Goal: Use online tool/utility: Use online tool/utility

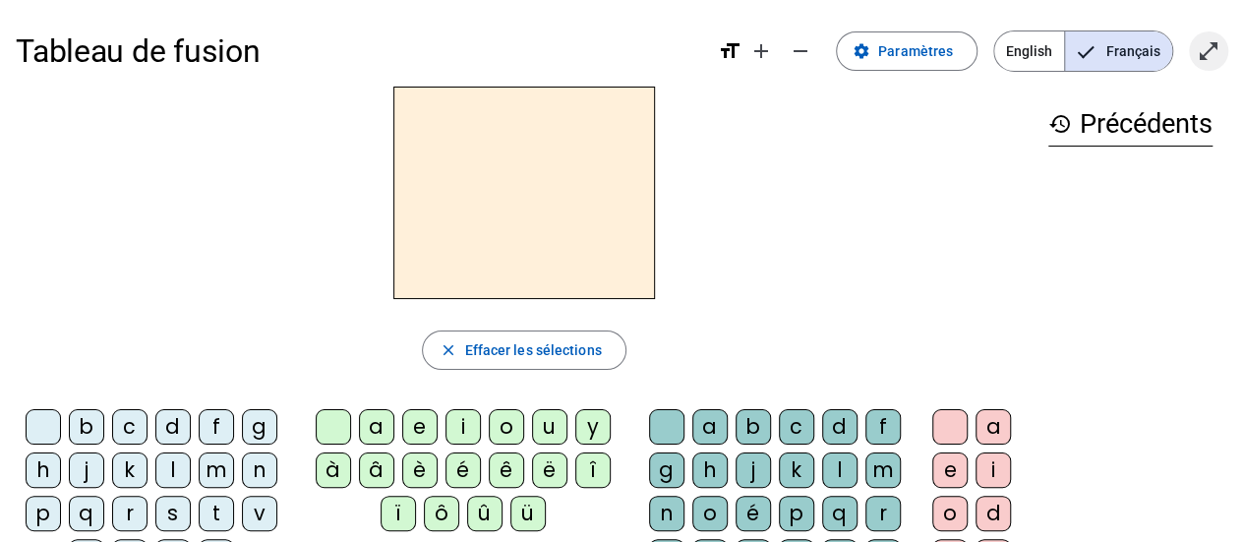
click at [1198, 49] on mat-icon "open_in_full" at bounding box center [1209, 51] width 24 height 24
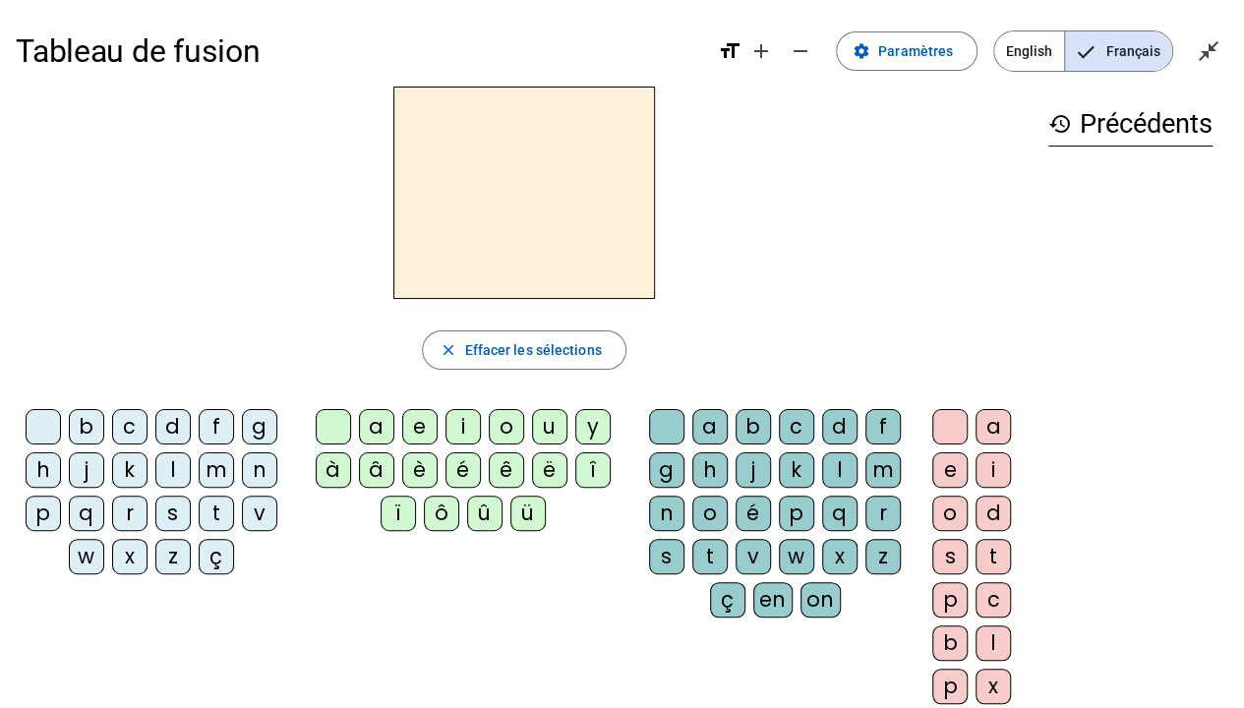
click at [49, 512] on div "p" at bounding box center [43, 513] width 35 height 35
click at [382, 429] on div "a" at bounding box center [376, 426] width 35 height 35
click at [870, 512] on div "r" at bounding box center [883, 513] width 35 height 35
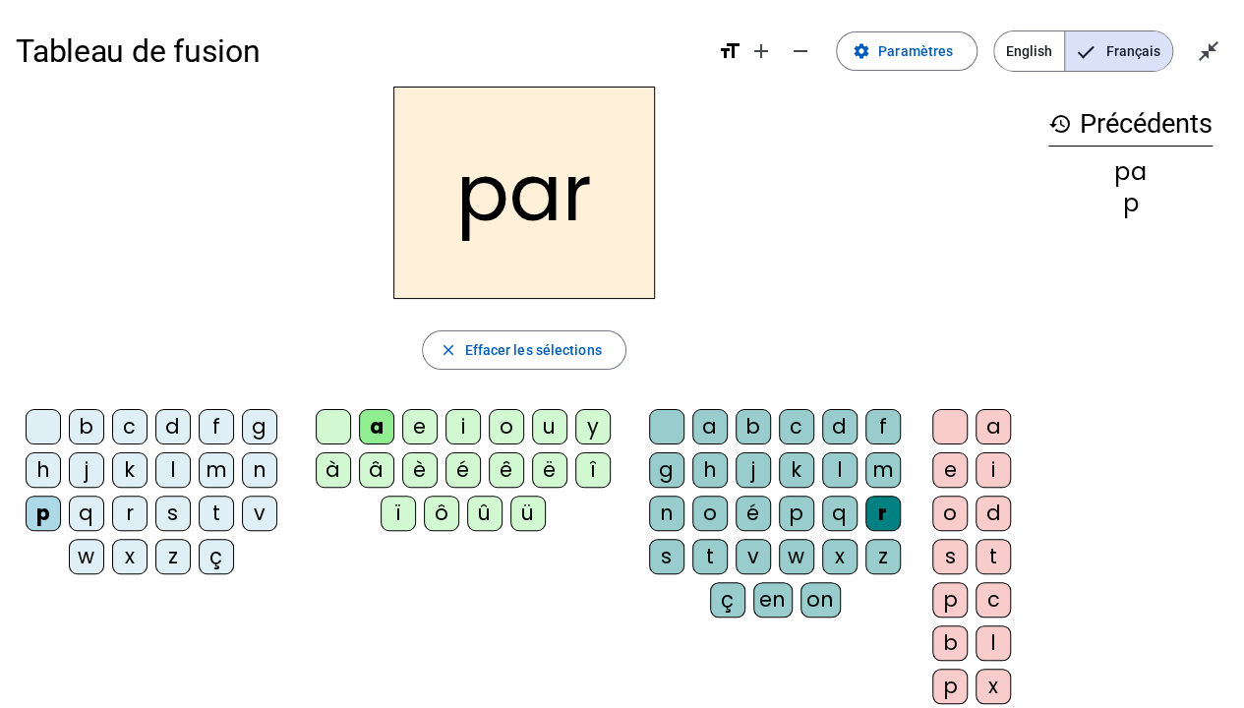
click at [132, 426] on div "c" at bounding box center [129, 426] width 35 height 35
click at [831, 470] on div "l" at bounding box center [839, 470] width 35 height 35
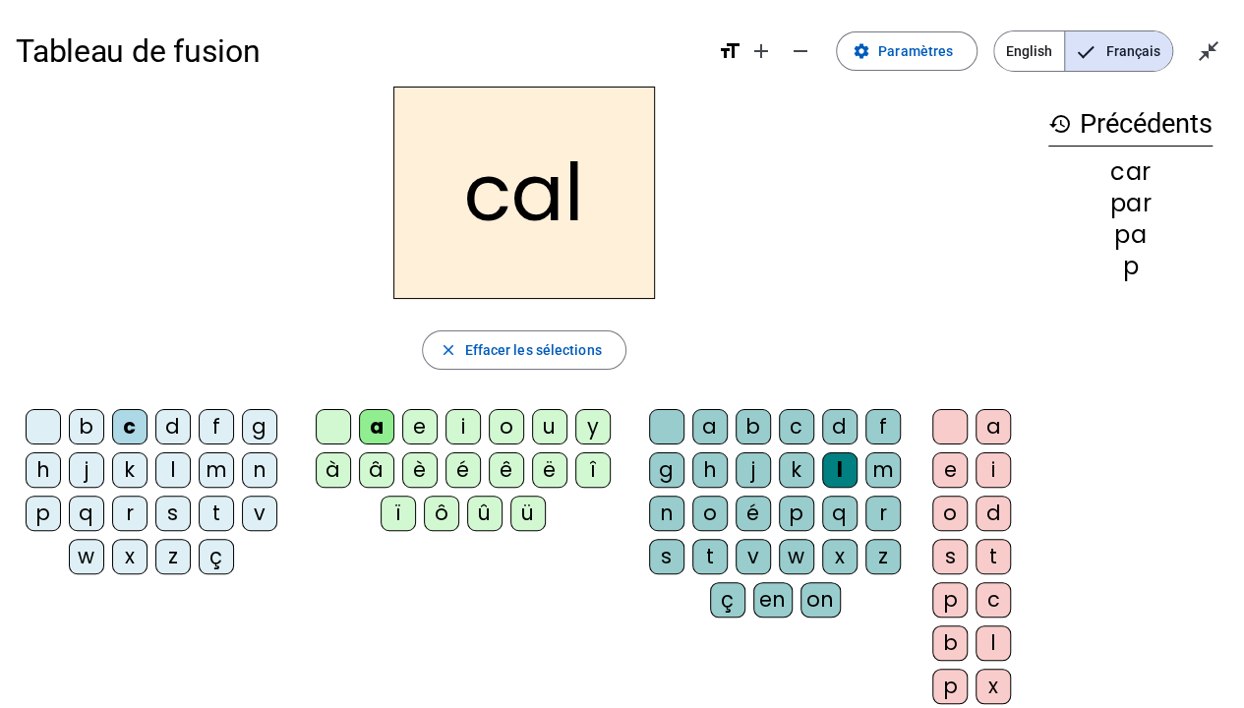
click at [880, 508] on div "r" at bounding box center [883, 513] width 35 height 35
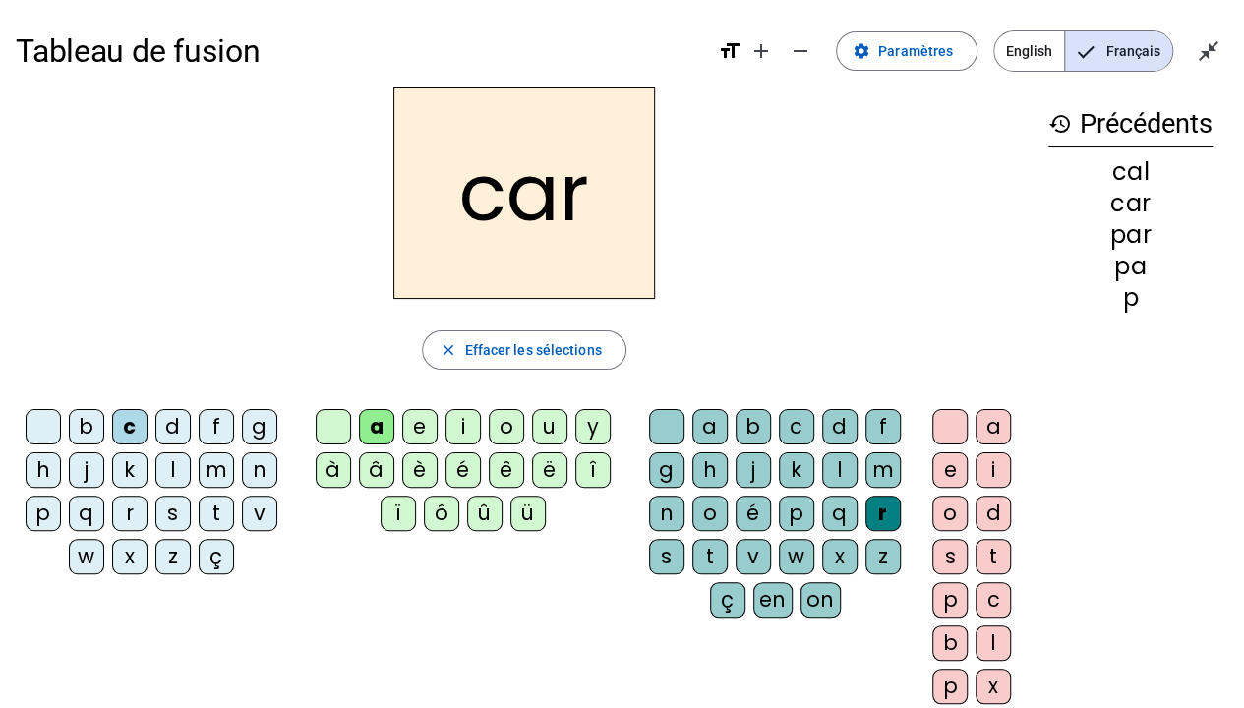
click at [840, 466] on div "l" at bounding box center [839, 470] width 35 height 35
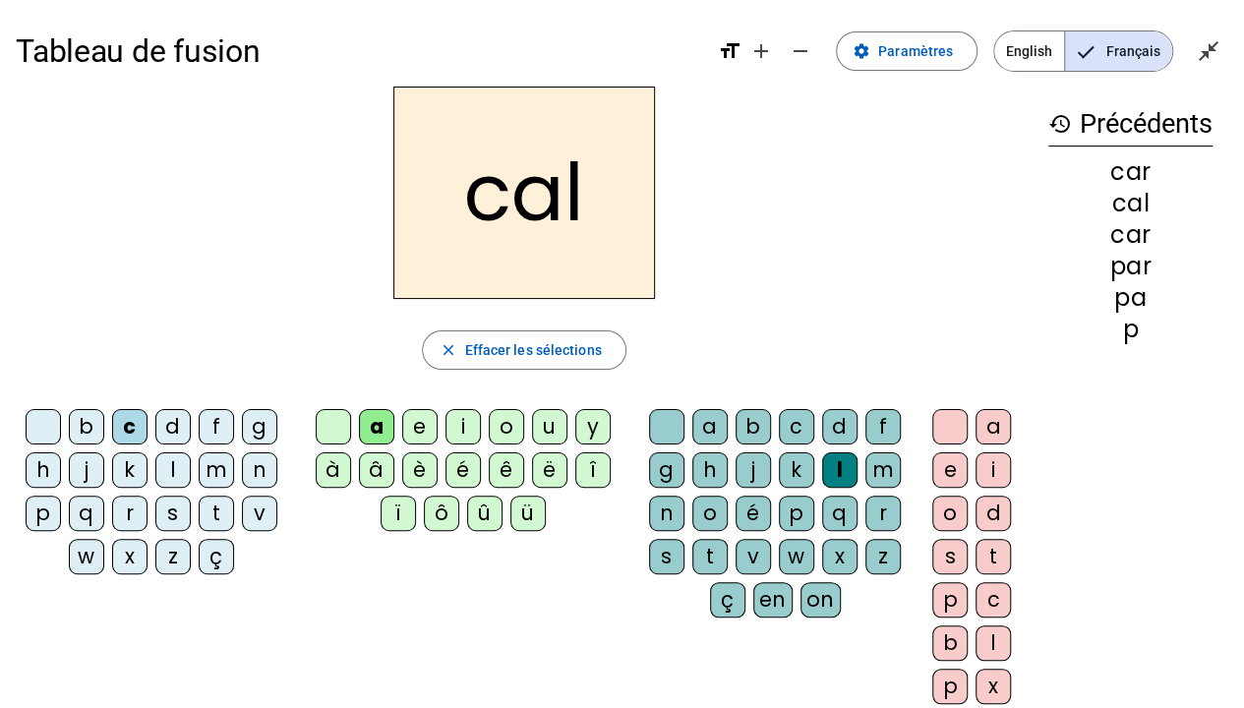
click at [242, 519] on div "v" at bounding box center [259, 513] width 35 height 35
click at [92, 424] on div "b" at bounding box center [86, 426] width 35 height 35
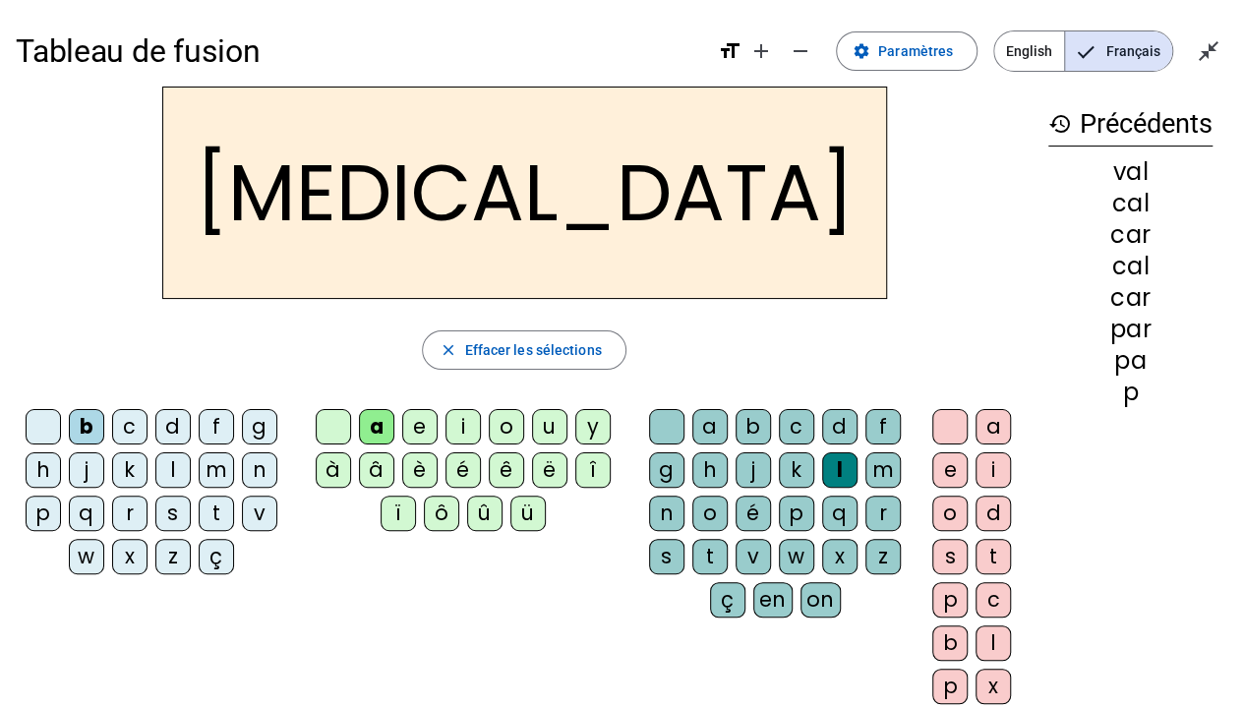
click at [788, 423] on div "c" at bounding box center [796, 426] width 35 height 35
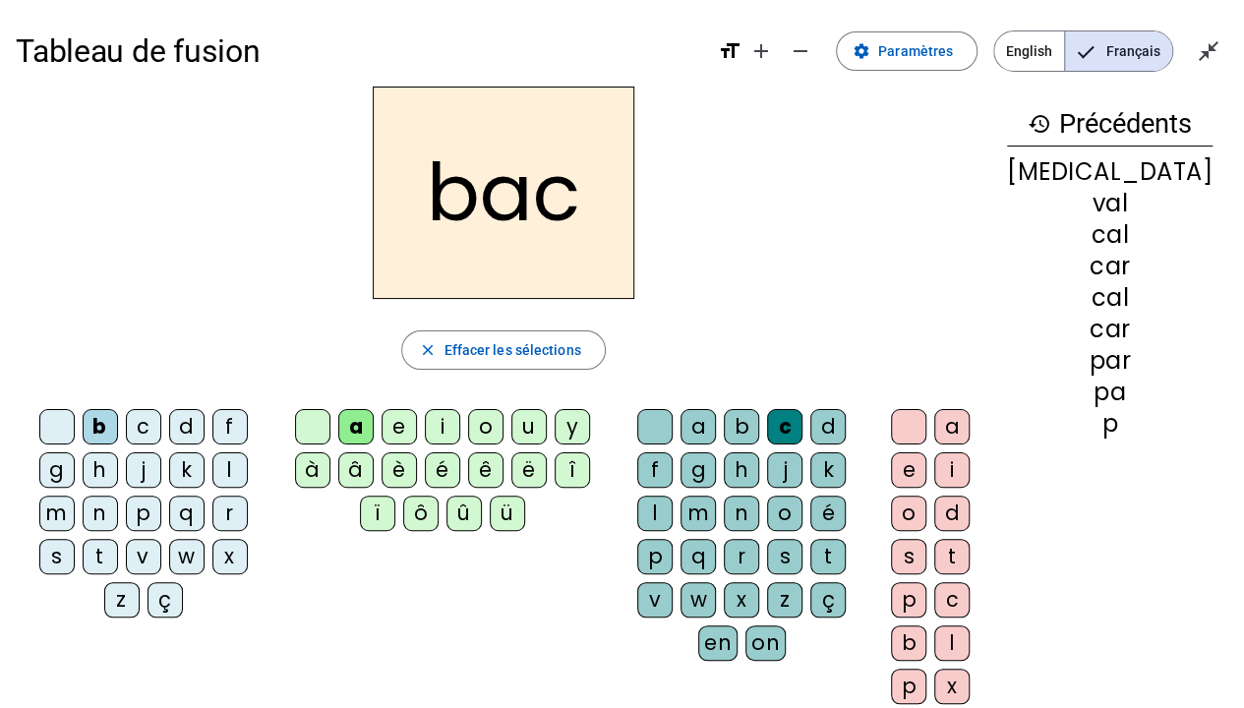
click at [75, 539] on div "s" at bounding box center [56, 556] width 35 height 35
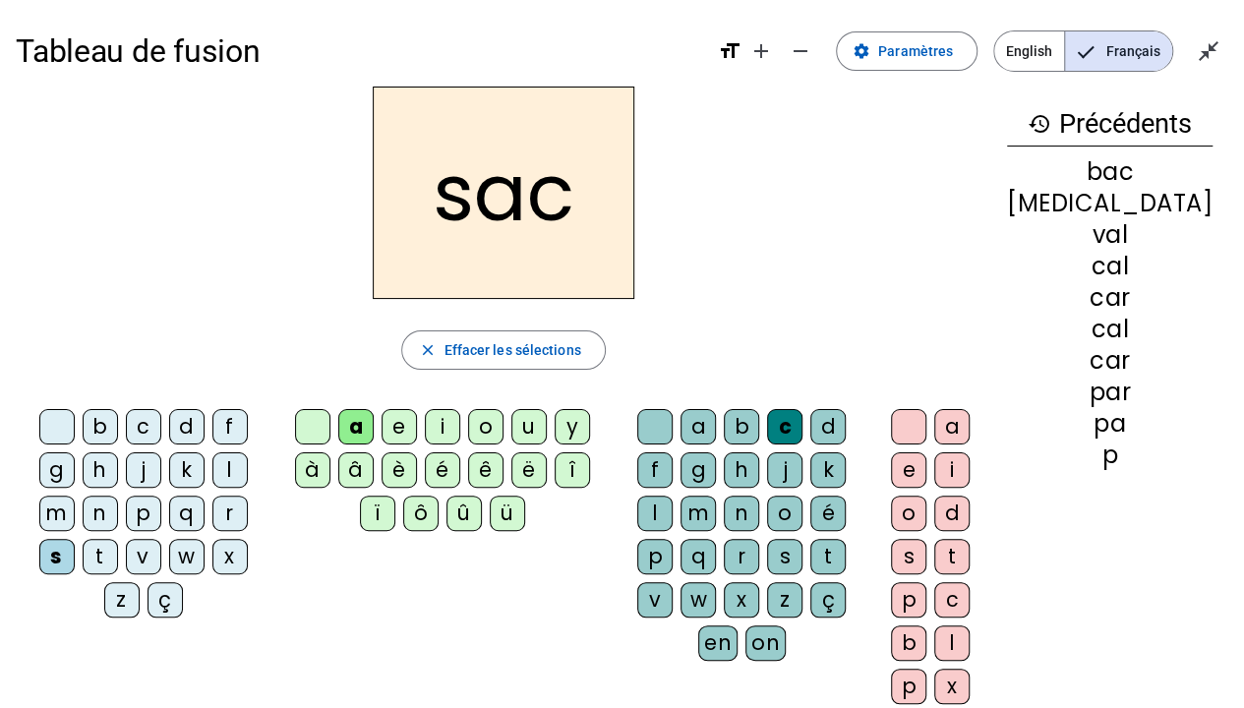
click at [673, 496] on div "l" at bounding box center [654, 513] width 35 height 35
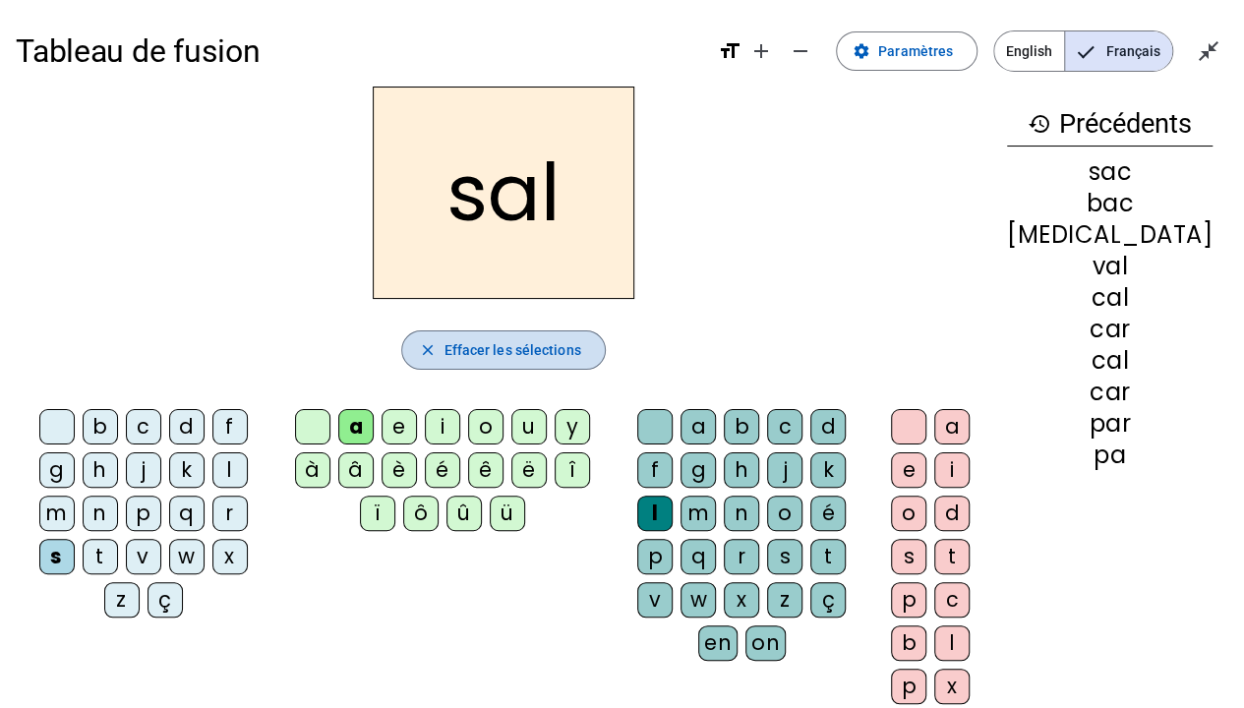
click at [576, 358] on span "Effacer les sélections" at bounding box center [512, 350] width 137 height 24
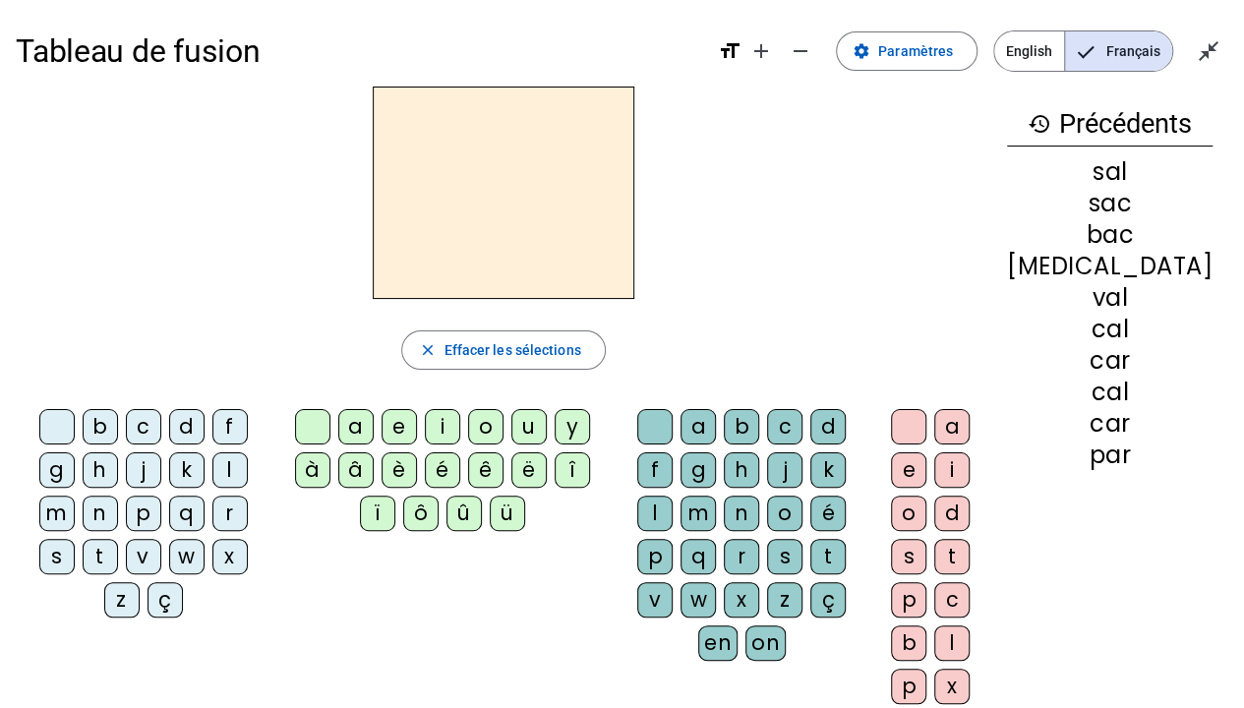
click at [75, 539] on div "s" at bounding box center [56, 556] width 35 height 35
click at [368, 437] on div "a" at bounding box center [355, 426] width 35 height 35
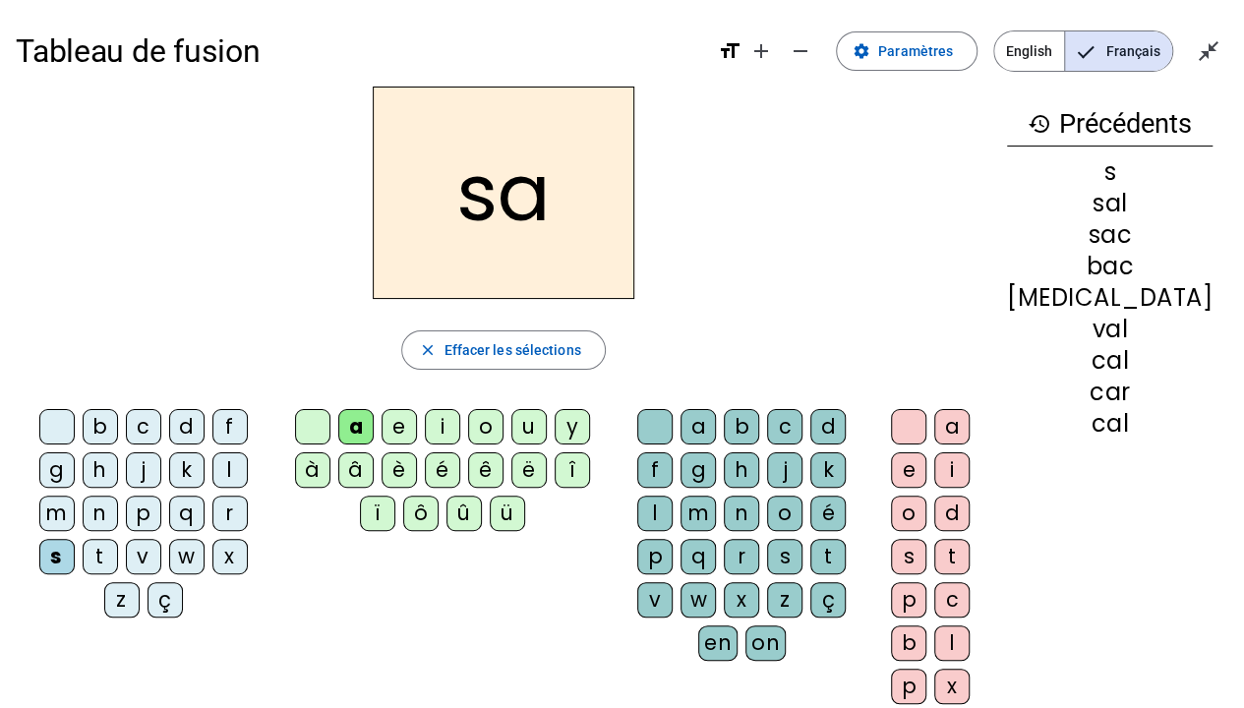
click at [547, 424] on div "u" at bounding box center [529, 426] width 35 height 35
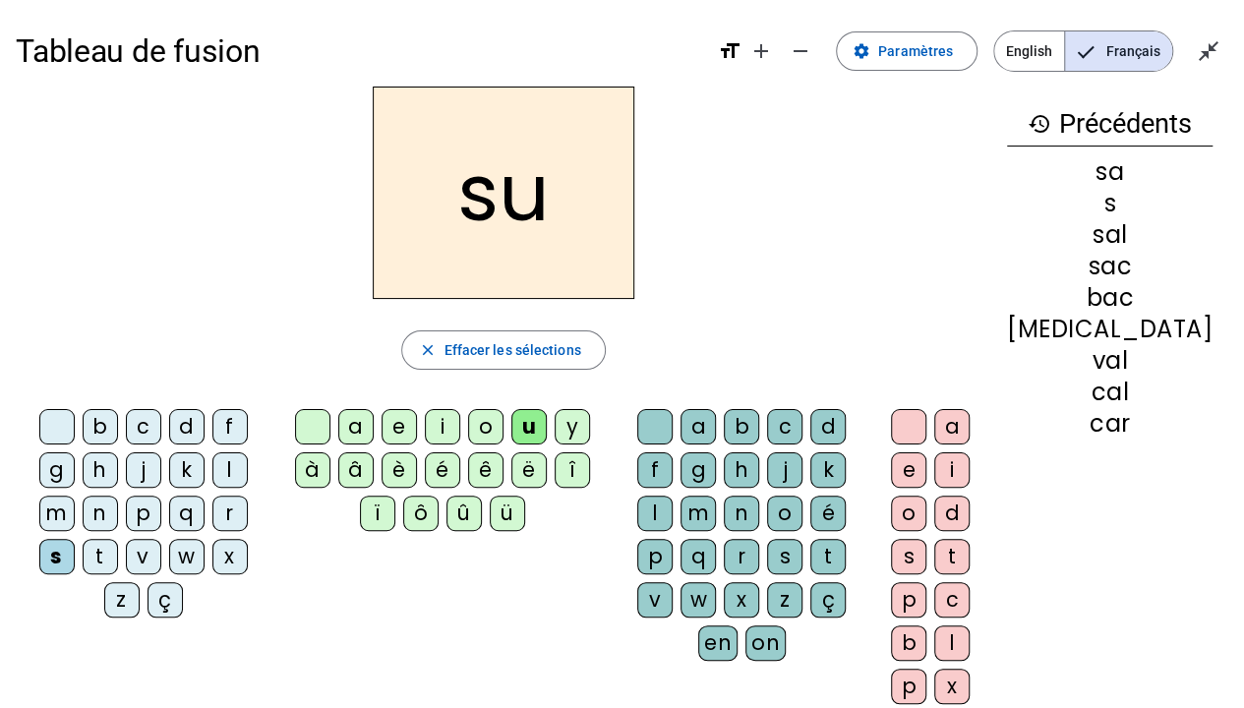
click at [759, 539] on div "r" at bounding box center [741, 556] width 35 height 35
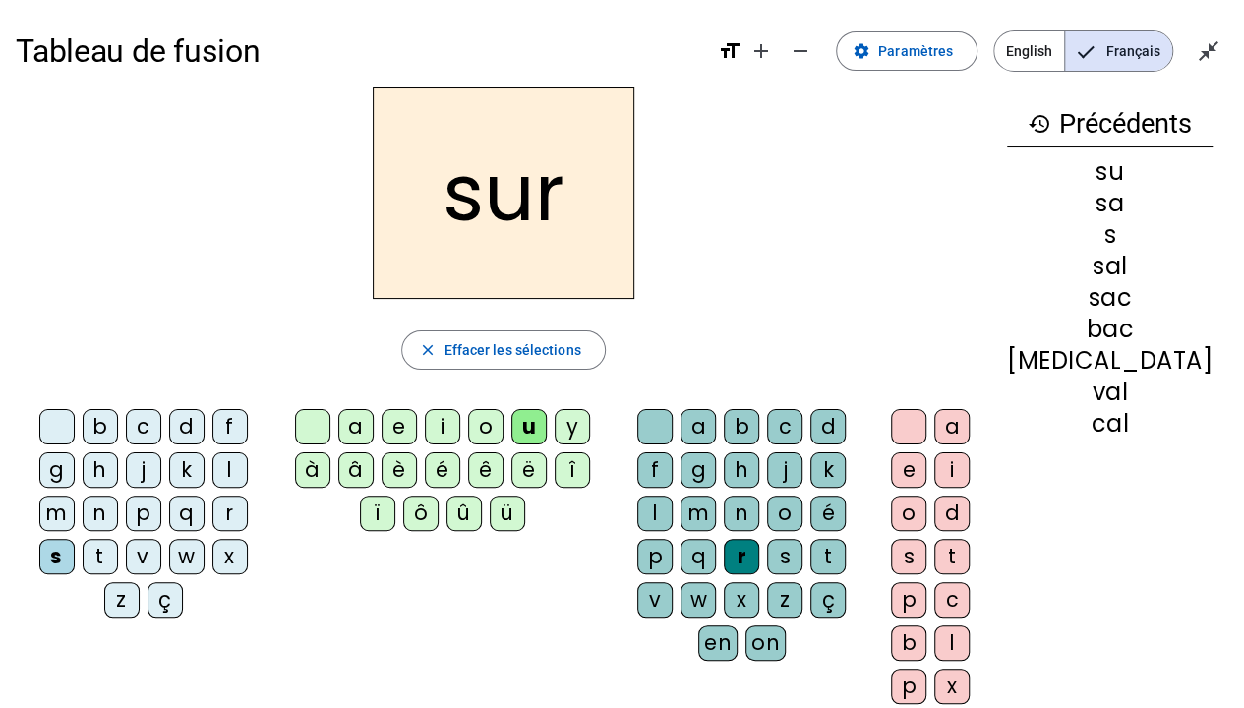
click at [75, 496] on div "m" at bounding box center [56, 513] width 35 height 35
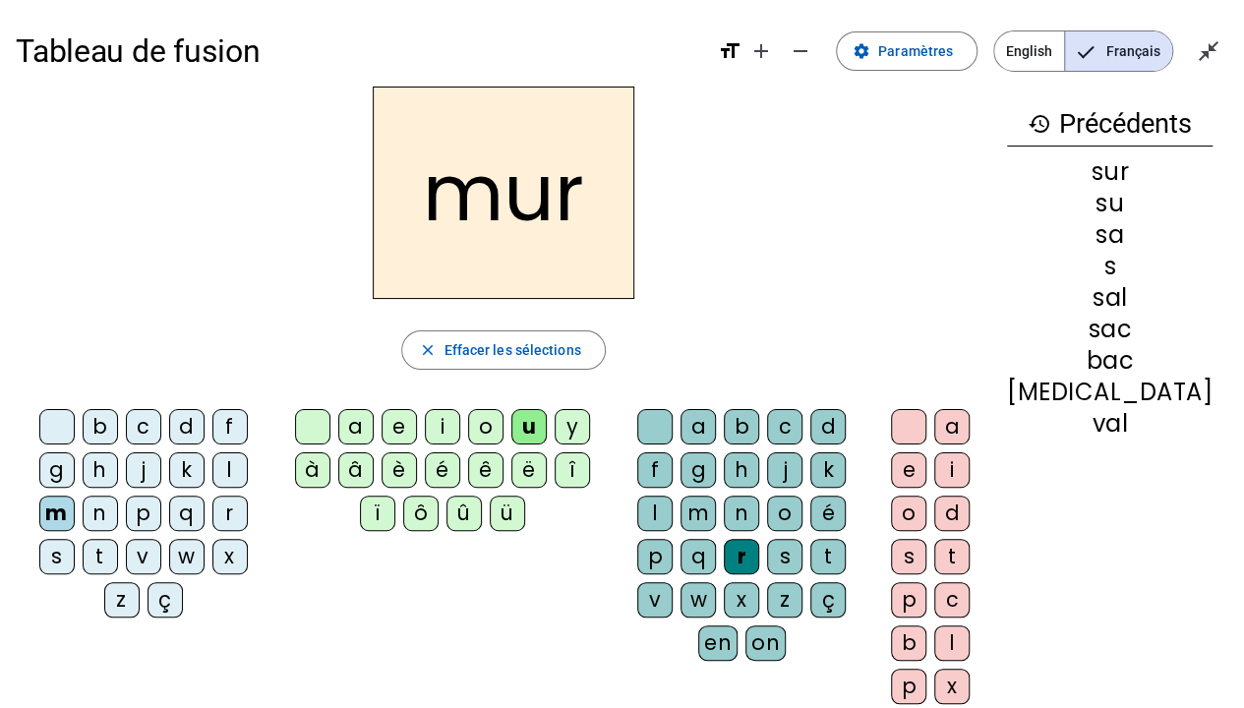
click at [169, 430] on div "d" at bounding box center [186, 426] width 35 height 35
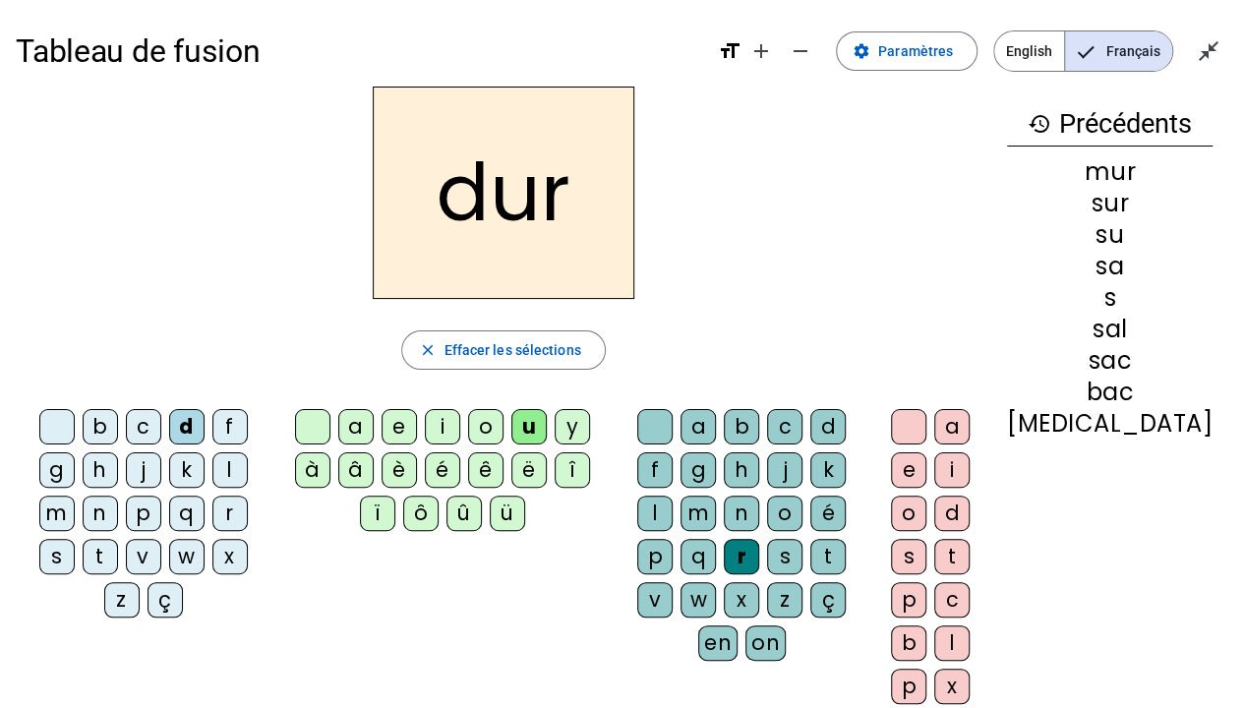
click at [126, 513] on div "p" at bounding box center [143, 513] width 35 height 35
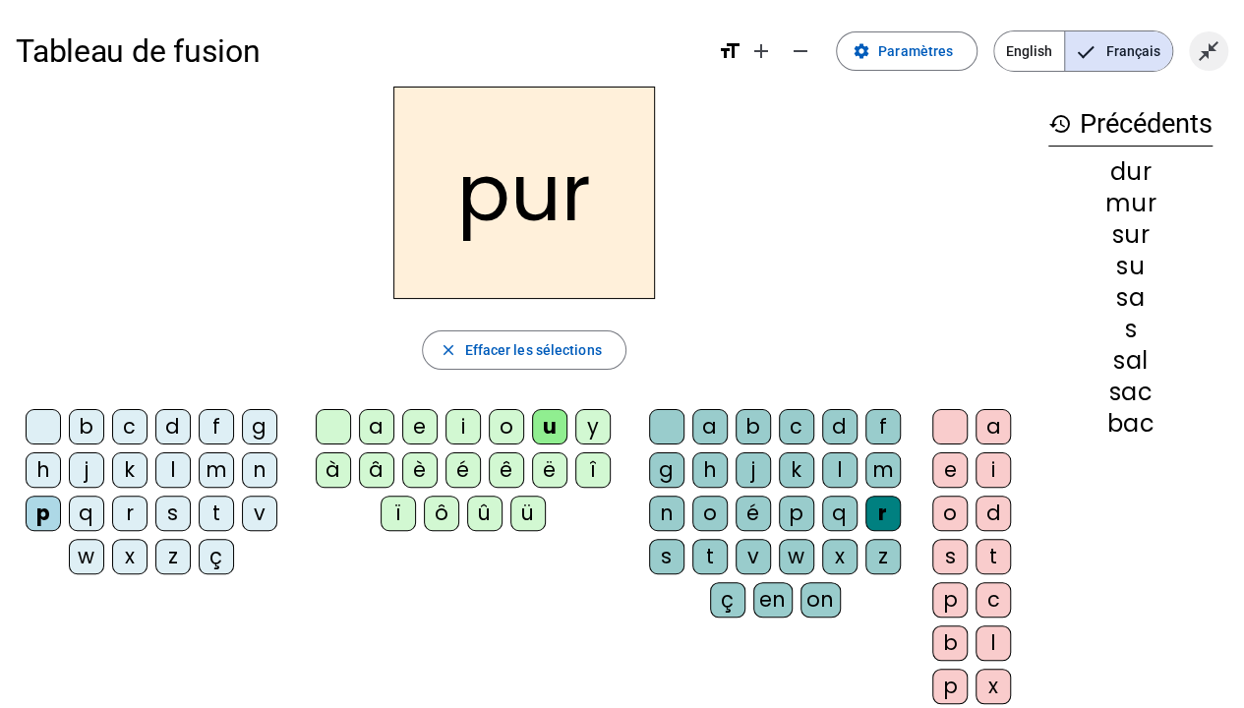
click at [1199, 49] on mat-icon "close_fullscreen" at bounding box center [1209, 51] width 24 height 24
